Goal: Use online tool/utility: Utilize a website feature to perform a specific function

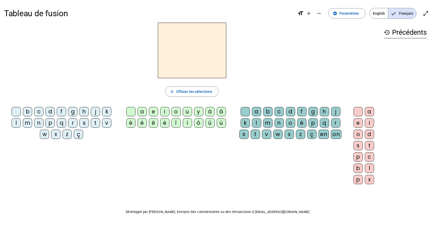
click at [23, 122] on div "m" at bounding box center [27, 122] width 9 height 9
click at [188, 113] on div "u" at bounding box center [187, 111] width 9 height 9
click at [68, 121] on div "r" at bounding box center [72, 122] width 9 height 9
click at [201, 50] on h2 "ru" at bounding box center [192, 51] width 68 height 56
click at [194, 88] on span "button" at bounding box center [192, 91] width 53 height 12
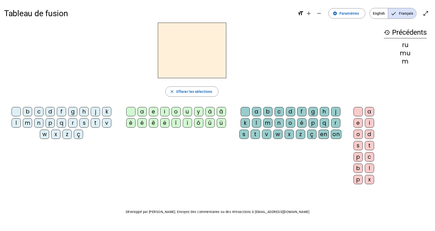
click at [23, 122] on div "m" at bounding box center [27, 122] width 9 height 9
click at [23, 123] on div "m" at bounding box center [27, 122] width 9 height 9
click at [181, 95] on span "button" at bounding box center [192, 91] width 53 height 12
click at [263, 123] on div "m" at bounding box center [267, 122] width 9 height 9
click at [263, 119] on div "m" at bounding box center [267, 122] width 9 height 9
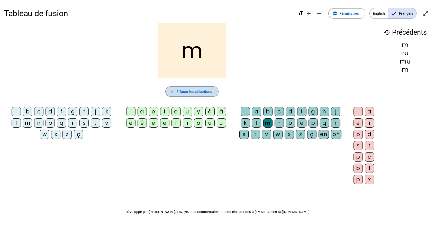
click at [195, 89] on span "Effacer les sélections" at bounding box center [194, 92] width 36 height 6
click at [23, 121] on div "m" at bounding box center [27, 122] width 9 height 9
click at [189, 112] on div "u" at bounding box center [187, 111] width 9 height 9
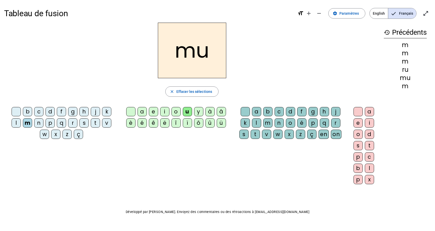
click at [331, 123] on div "r" at bounding box center [335, 122] width 9 height 9
click at [207, 89] on span "Effacer les sélections" at bounding box center [194, 92] width 36 height 6
